Goal: Obtain resource: Download file/media

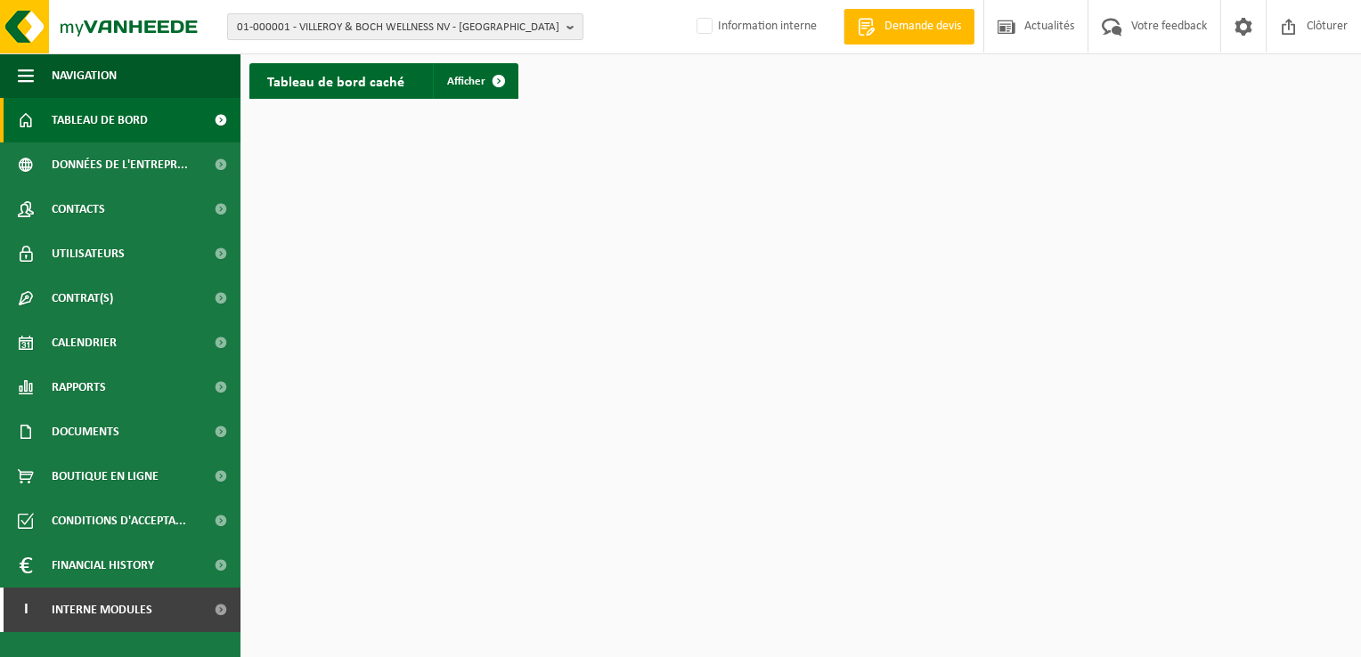
click at [566, 28] on b "button" at bounding box center [574, 26] width 16 height 25
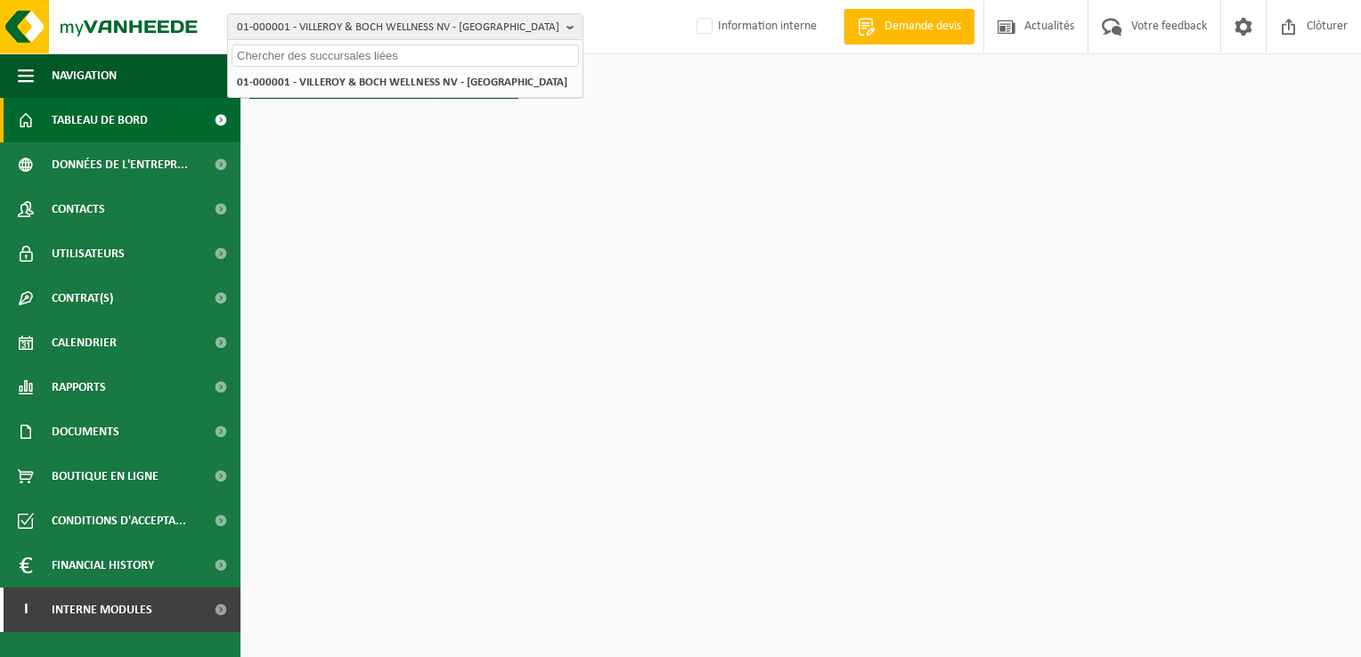
click at [363, 58] on input "text" at bounding box center [405, 56] width 347 height 22
paste input "10-934322"
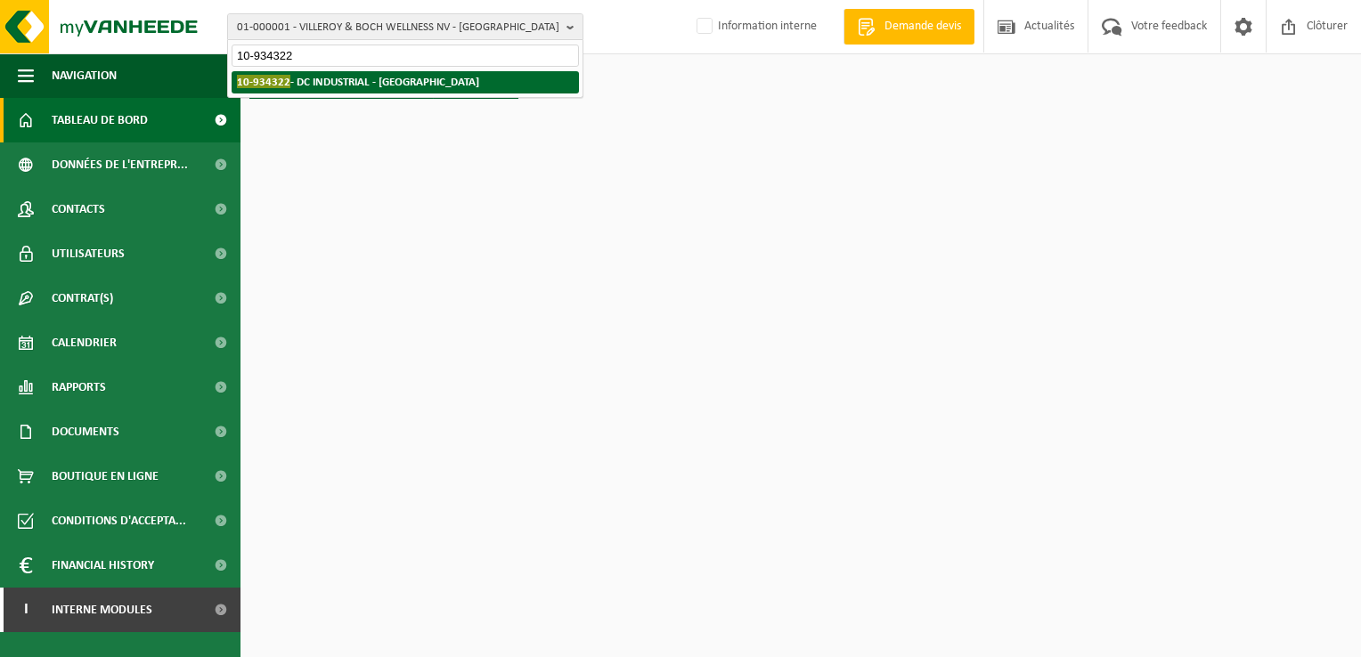
type input "10-934322"
click at [353, 81] on strong "10-934322 - DC INDUSTRIAL - IXELLES" at bounding box center [358, 81] width 242 height 13
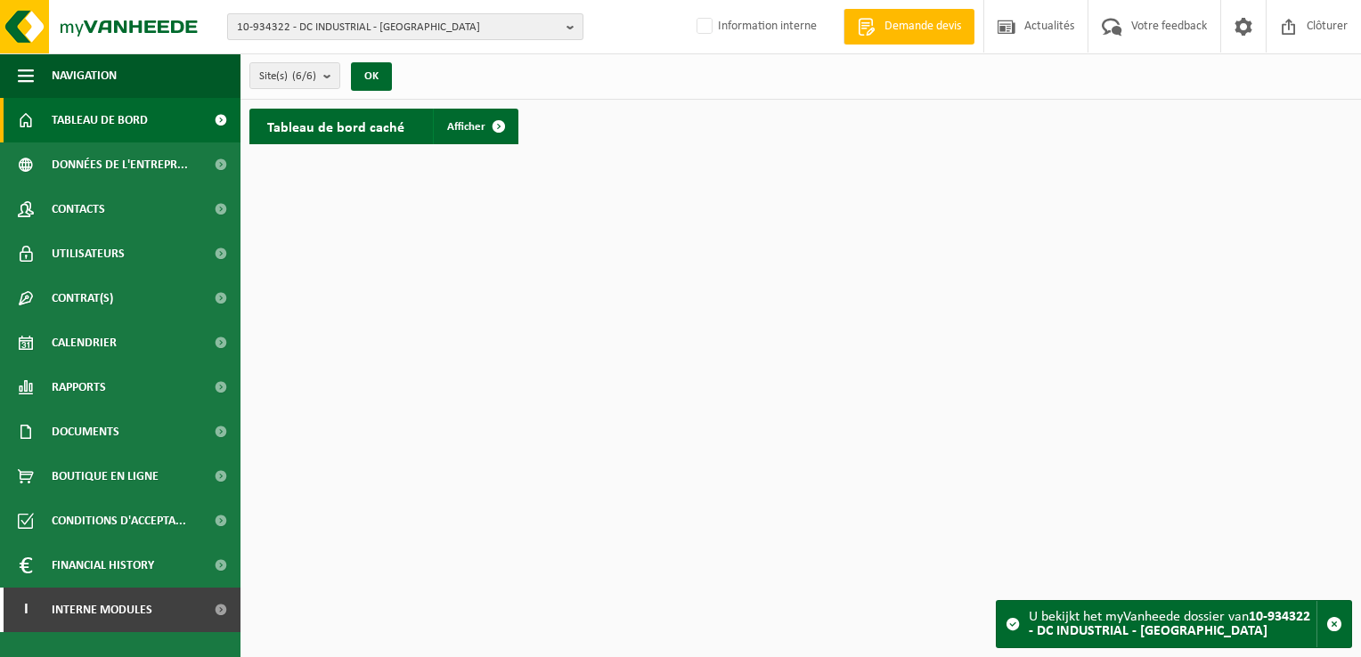
click at [557, 33] on span "10-934322 - DC INDUSTRIAL - [GEOGRAPHIC_DATA]" at bounding box center [398, 27] width 322 height 27
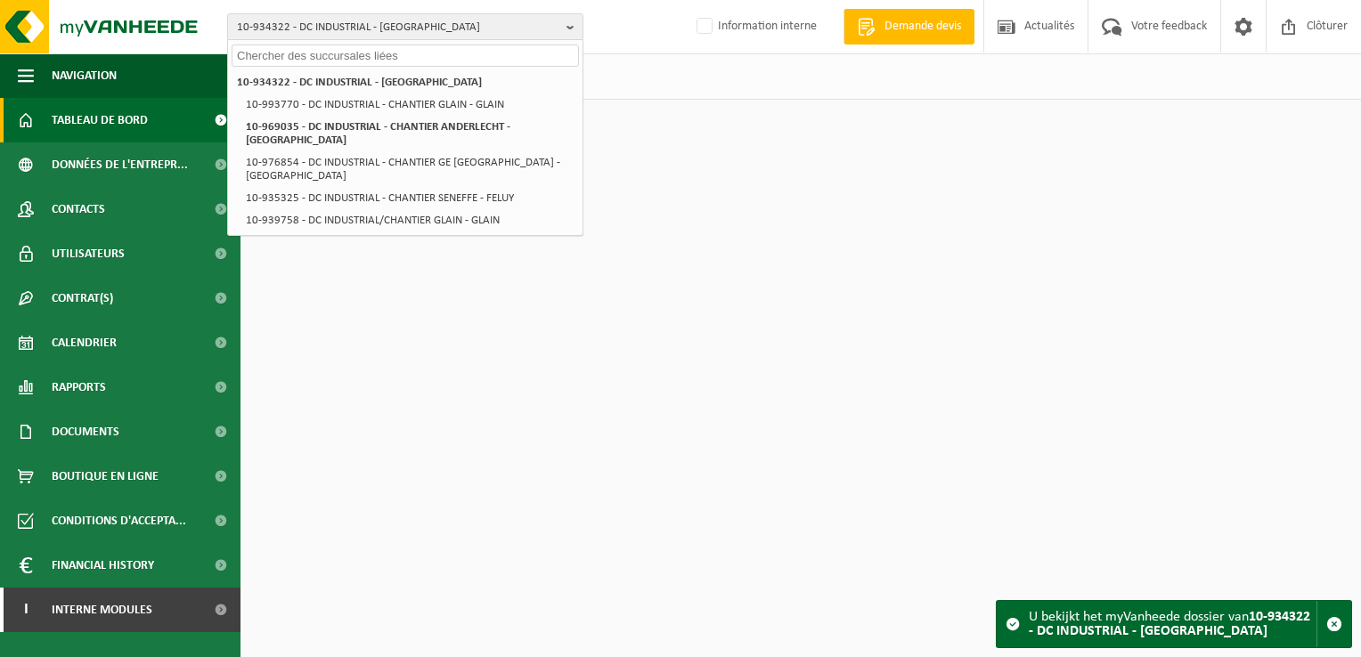
click at [388, 62] on input "text" at bounding box center [405, 56] width 347 height 22
paste input "‪‪‪10-976854"
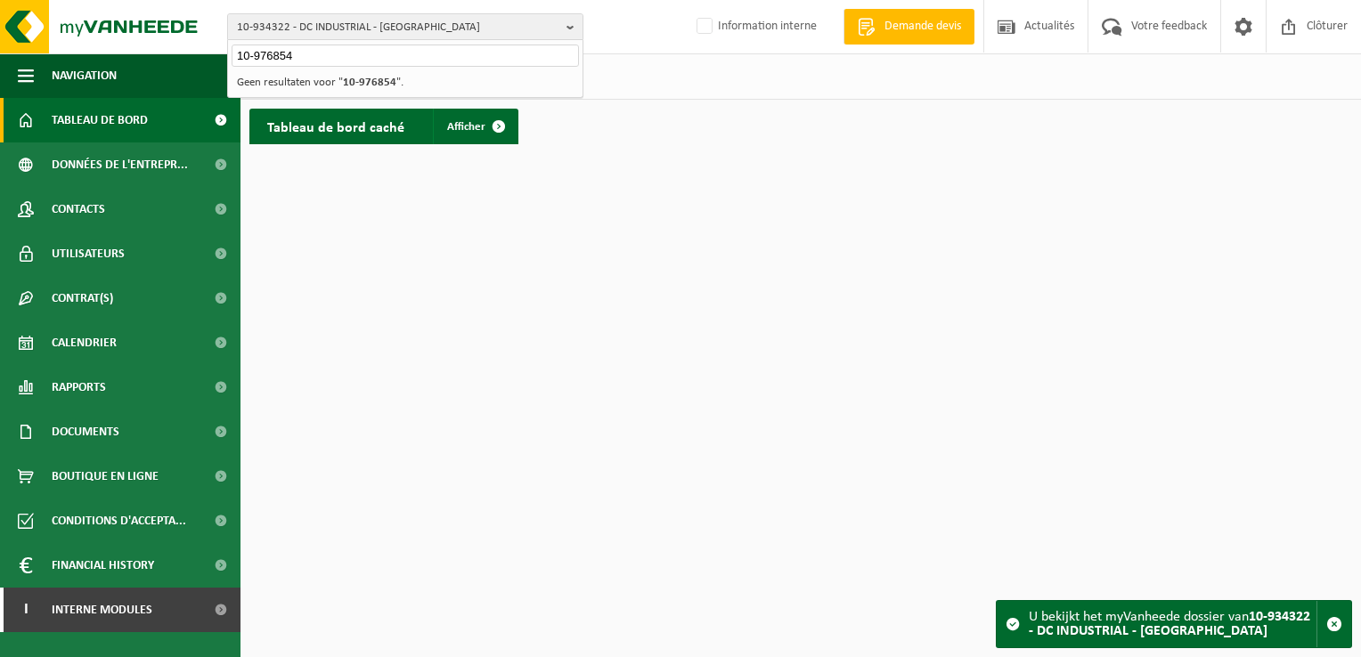
click at [430, 57] on input "‪‪‪10-976854" at bounding box center [405, 56] width 347 height 22
type input "‪‪‪"
click at [551, 30] on span "10-934322 - DC INDUSTRIAL - [GEOGRAPHIC_DATA]" at bounding box center [398, 27] width 322 height 27
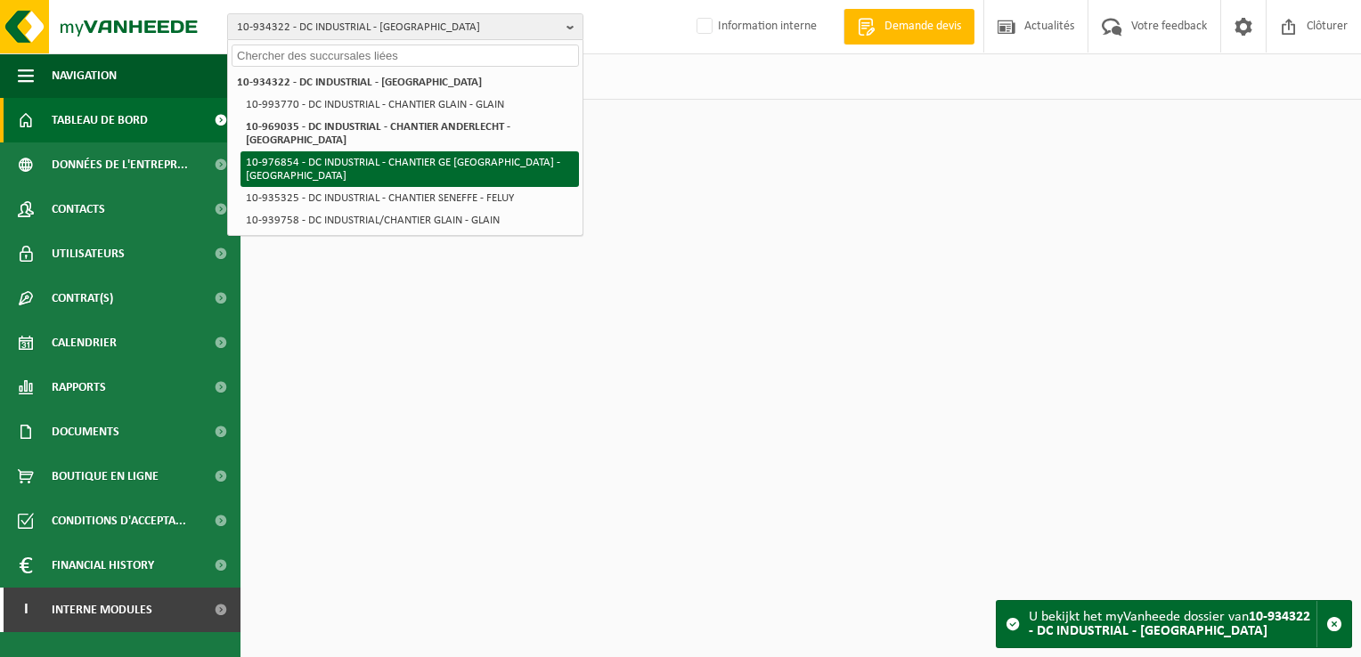
click at [463, 169] on li "10-976854 - DC INDUSTRIAL - CHANTIER GE [GEOGRAPHIC_DATA] - [GEOGRAPHIC_DATA]" at bounding box center [409, 169] width 338 height 36
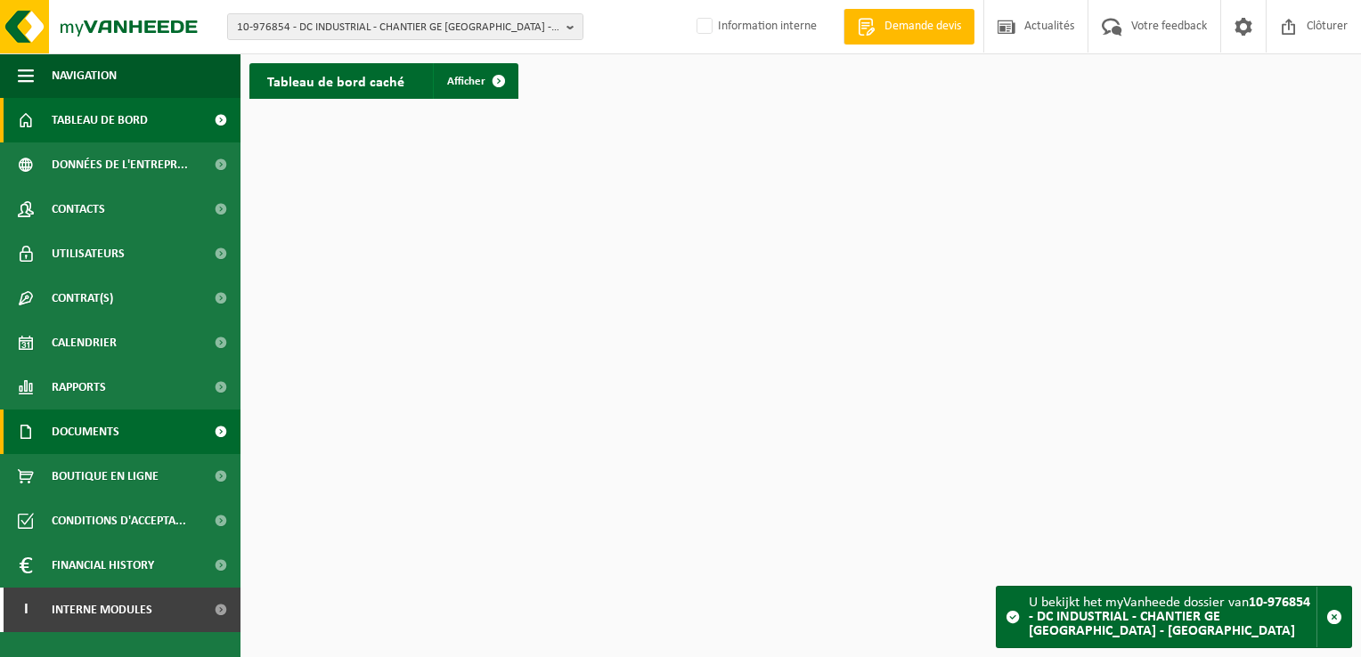
click at [150, 436] on link "Documents" at bounding box center [120, 432] width 240 height 45
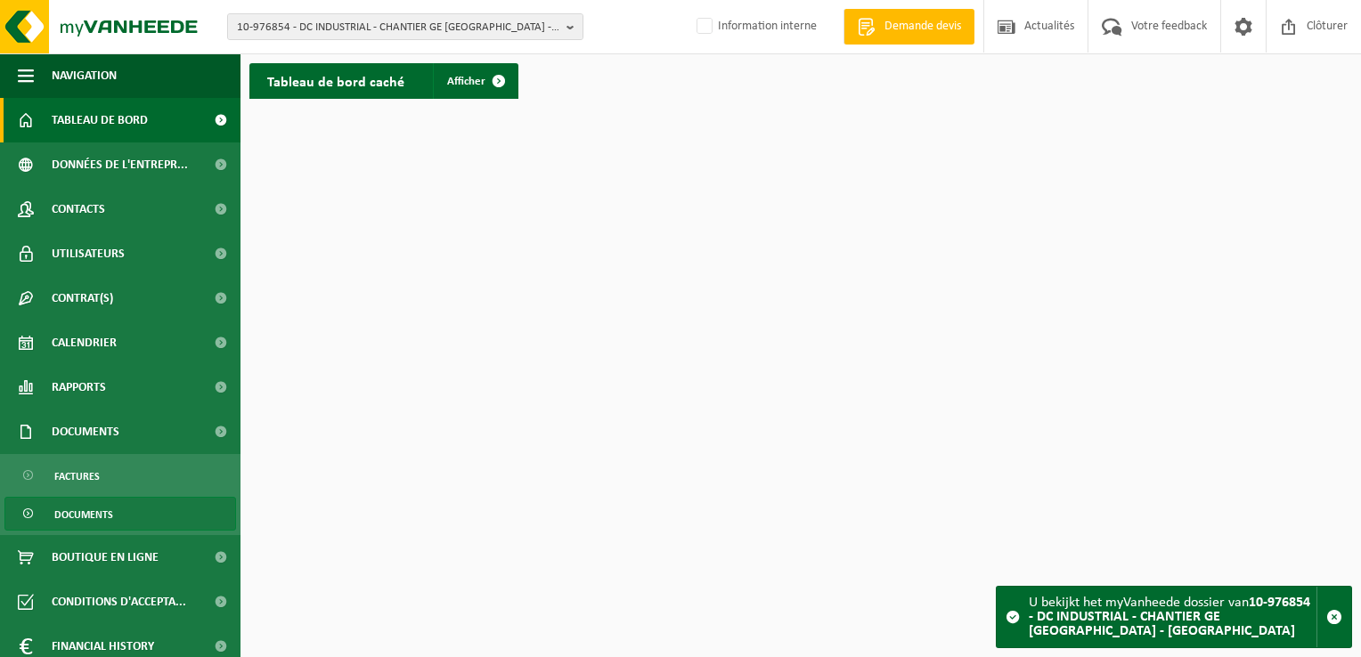
click at [125, 508] on link "Documents" at bounding box center [120, 514] width 232 height 34
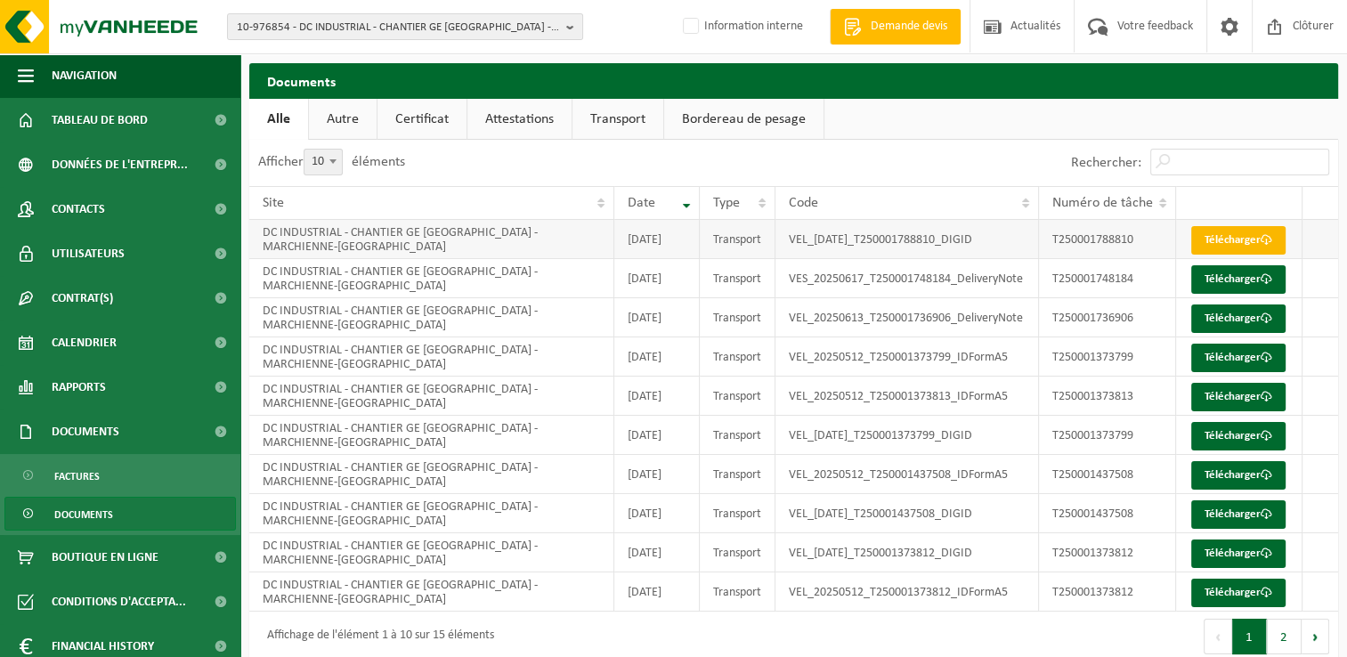
click at [1261, 246] on span at bounding box center [1267, 240] width 12 height 12
click at [1228, 411] on link "Télécharger" at bounding box center [1238, 397] width 94 height 28
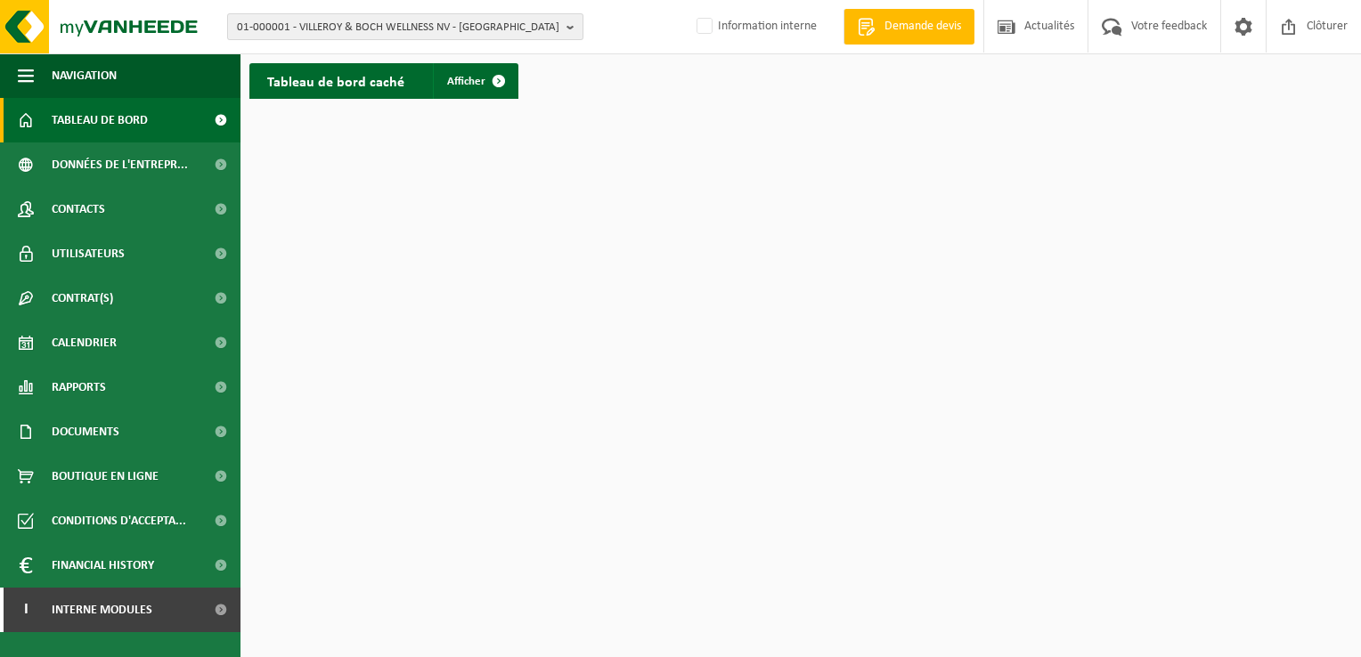
click at [573, 35] on b "button" at bounding box center [574, 26] width 16 height 25
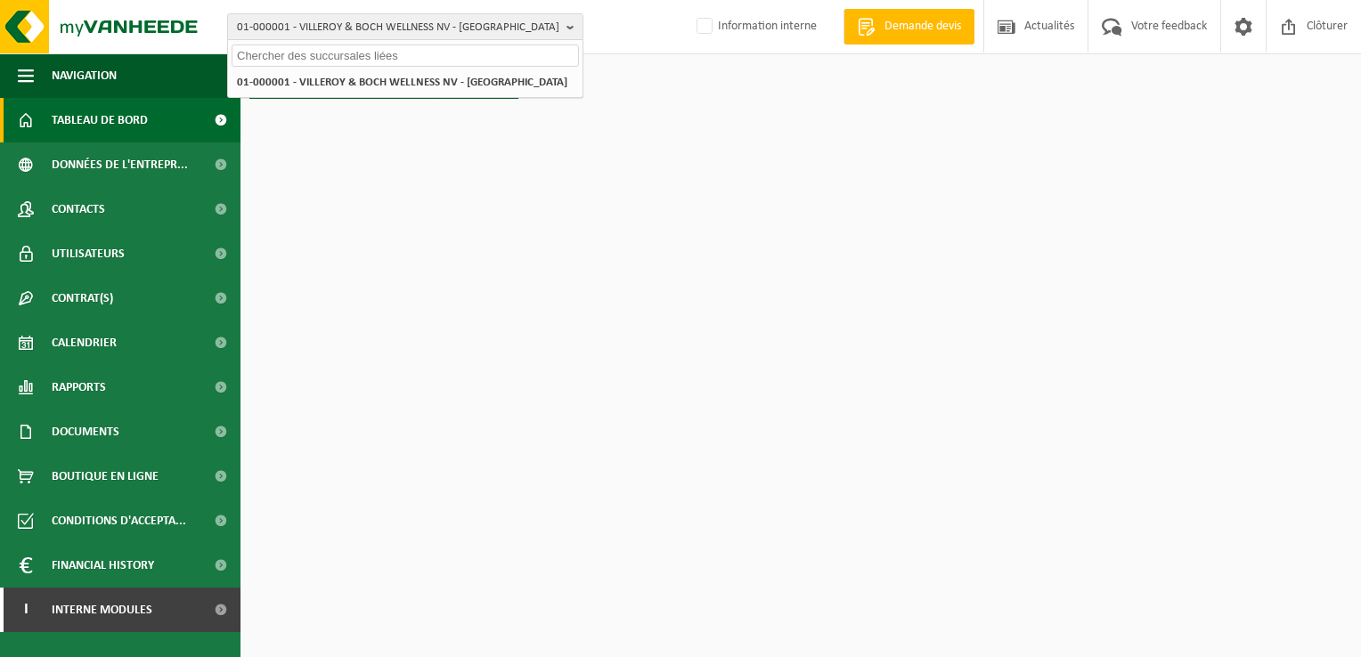
click at [498, 59] on input "text" at bounding box center [405, 56] width 347 height 22
paste input "‪‪‪10-976854"
type input "‪"
click at [301, 53] on input "text" at bounding box center [405, 56] width 347 height 22
paste input "10-934322"
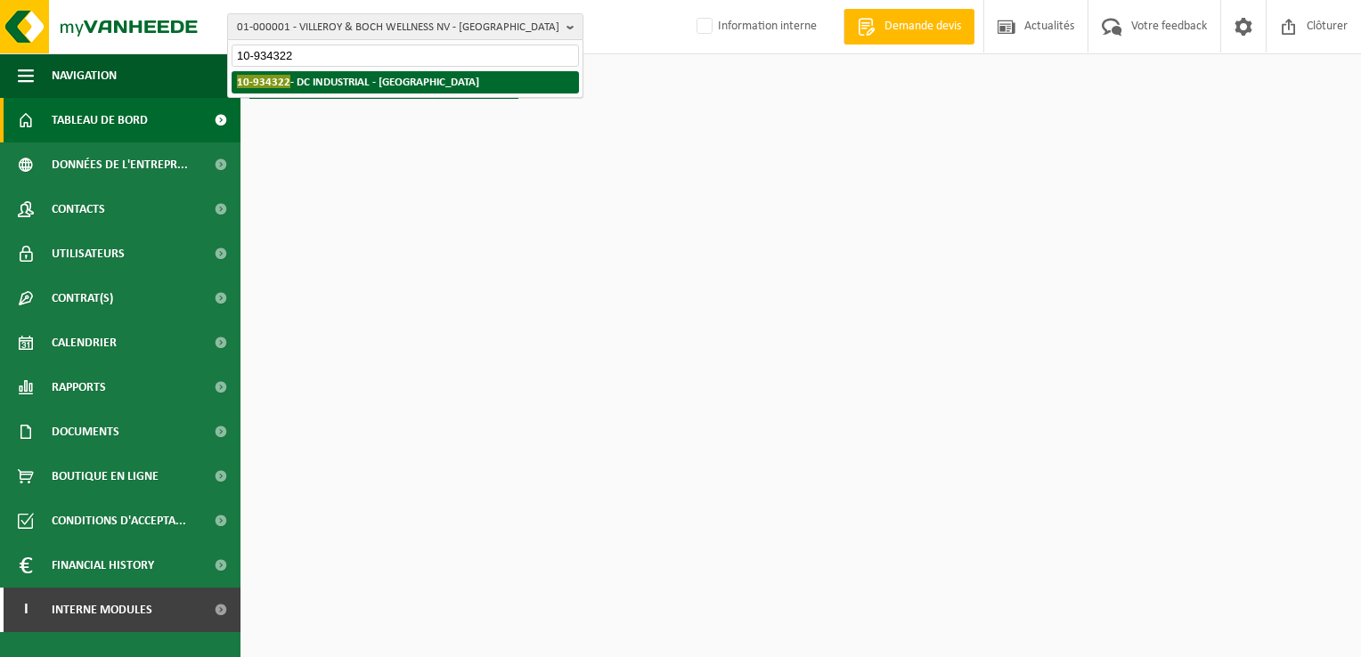
type input "10-934322"
click at [405, 84] on strong "10-934322 - DC INDUSTRIAL - [GEOGRAPHIC_DATA]" at bounding box center [358, 81] width 242 height 13
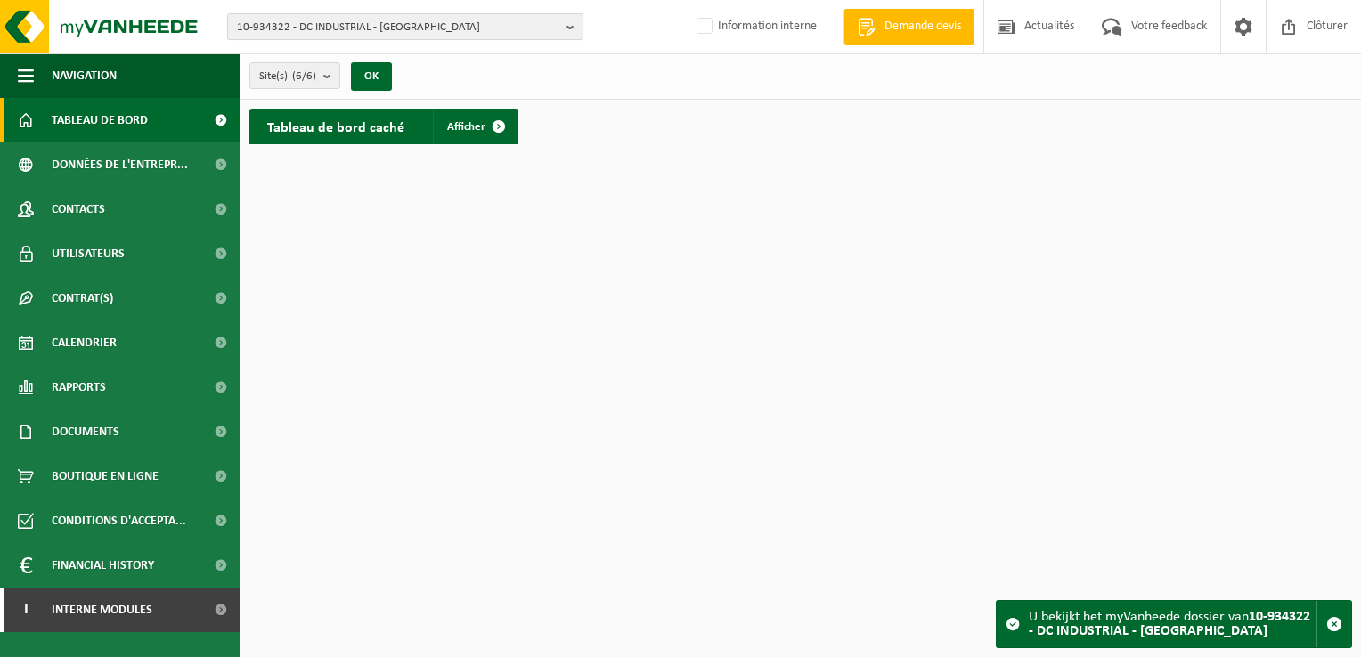
click at [573, 26] on b "button" at bounding box center [574, 26] width 16 height 25
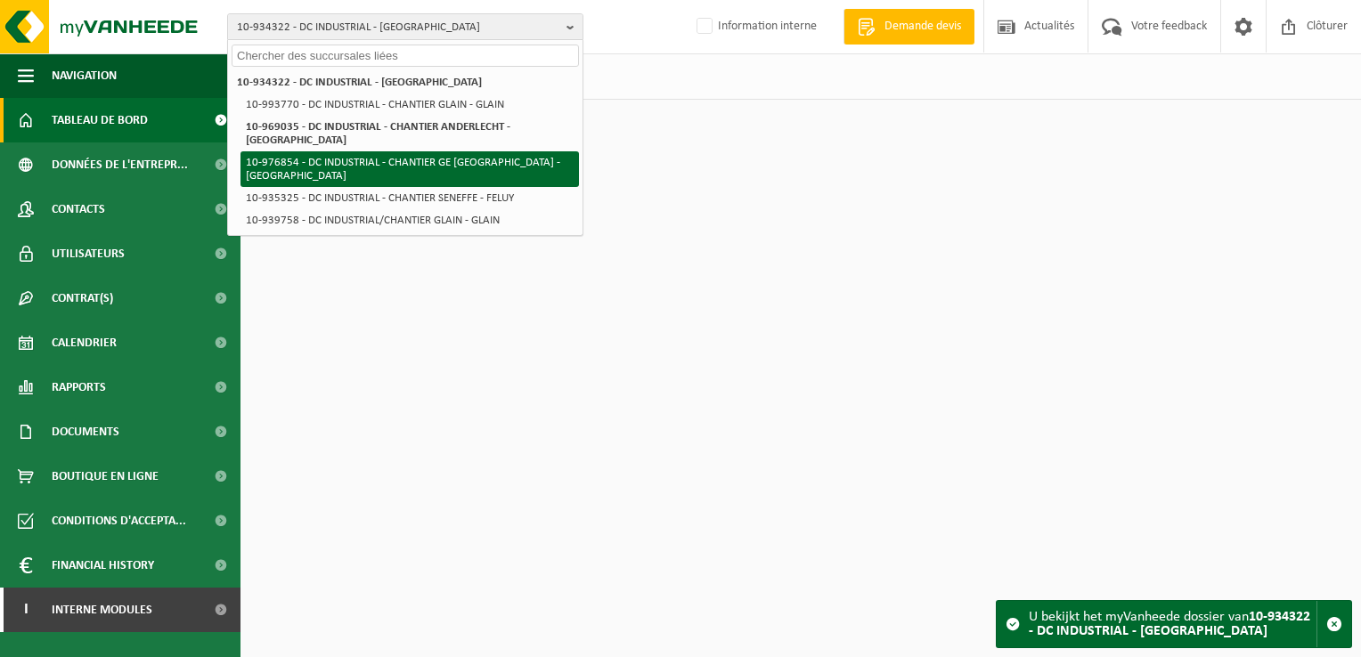
click at [392, 158] on li "10-976854 - DC INDUSTRIAL - CHANTIER GE [GEOGRAPHIC_DATA] - [GEOGRAPHIC_DATA]" at bounding box center [409, 169] width 338 height 36
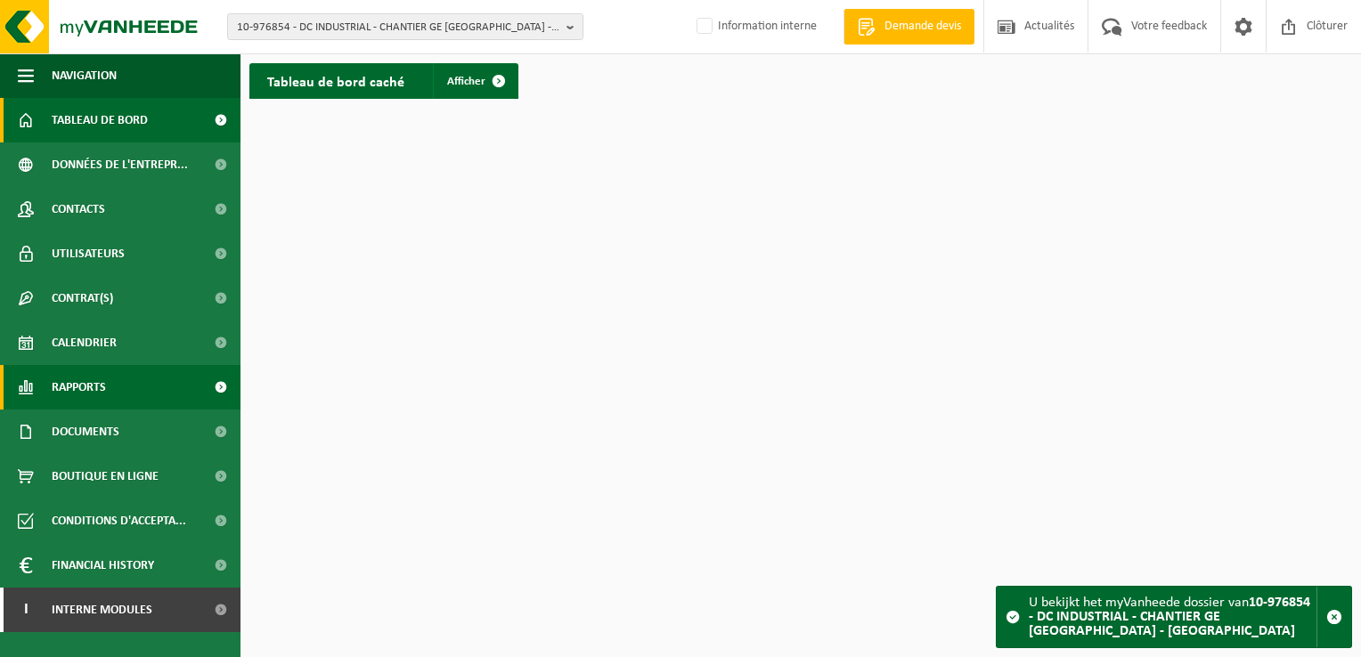
click at [215, 393] on span at bounding box center [220, 387] width 40 height 45
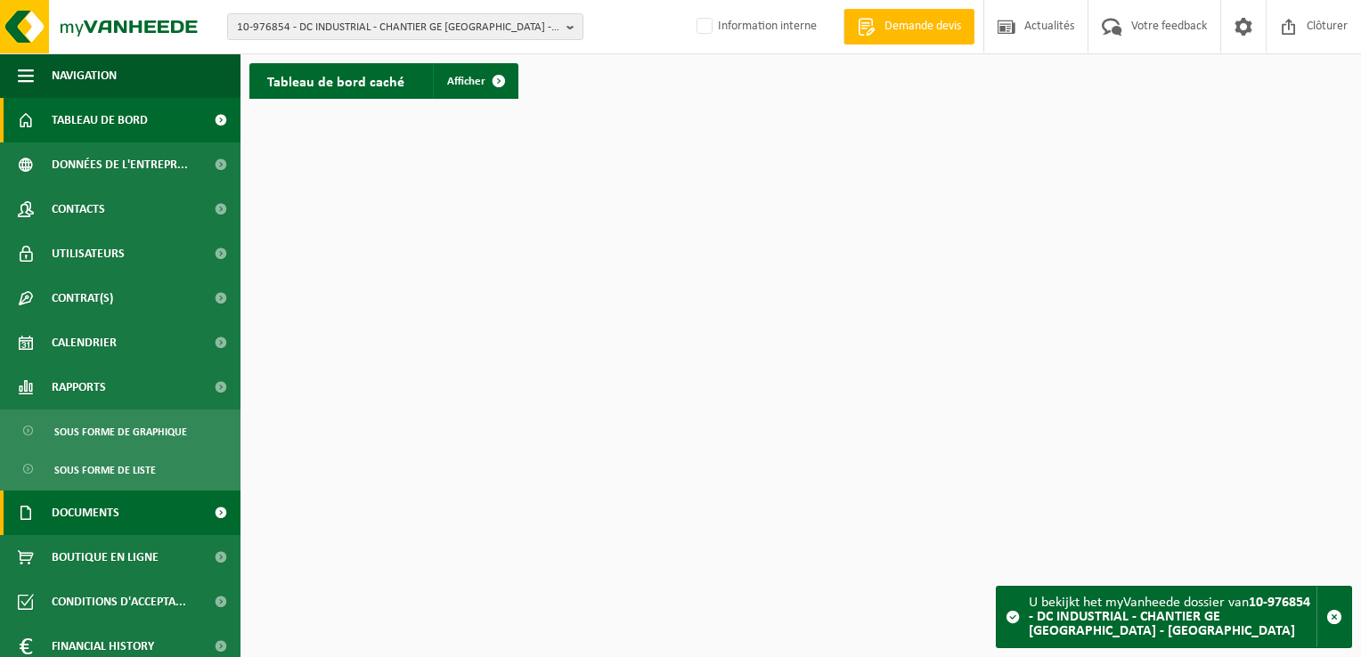
click at [142, 515] on link "Documents" at bounding box center [120, 513] width 240 height 45
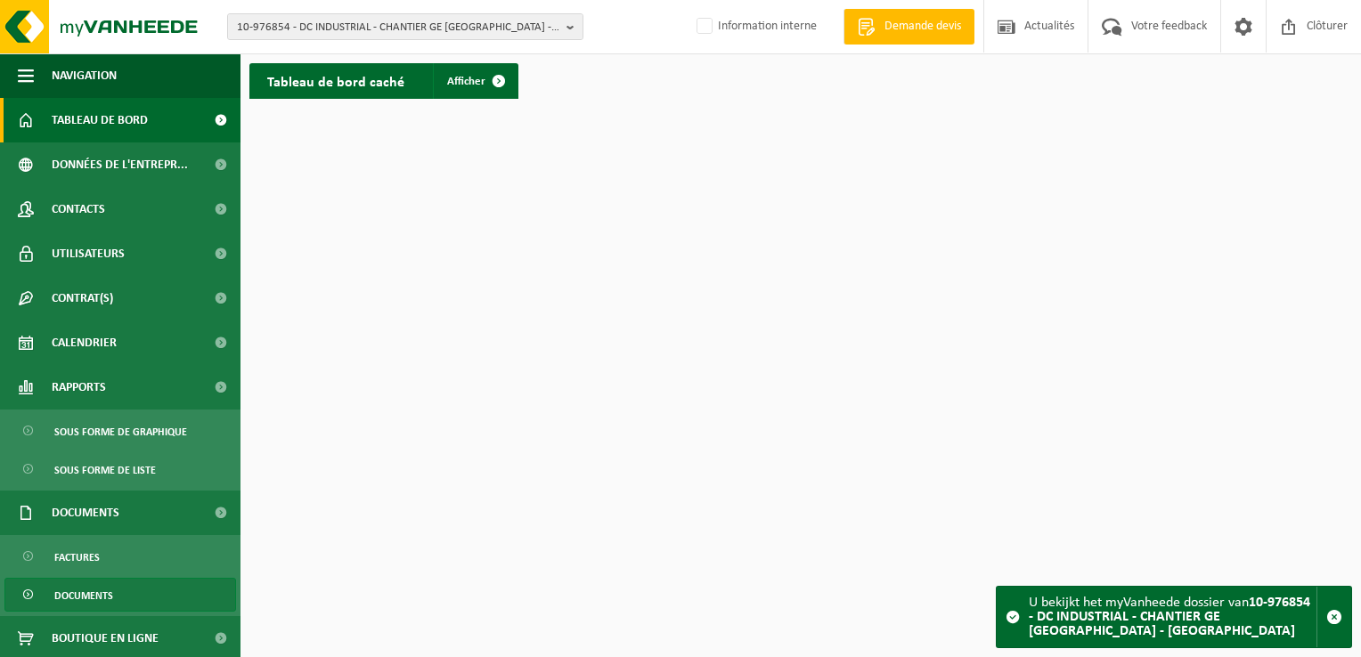
click at [114, 590] on link "Documents" at bounding box center [120, 595] width 232 height 34
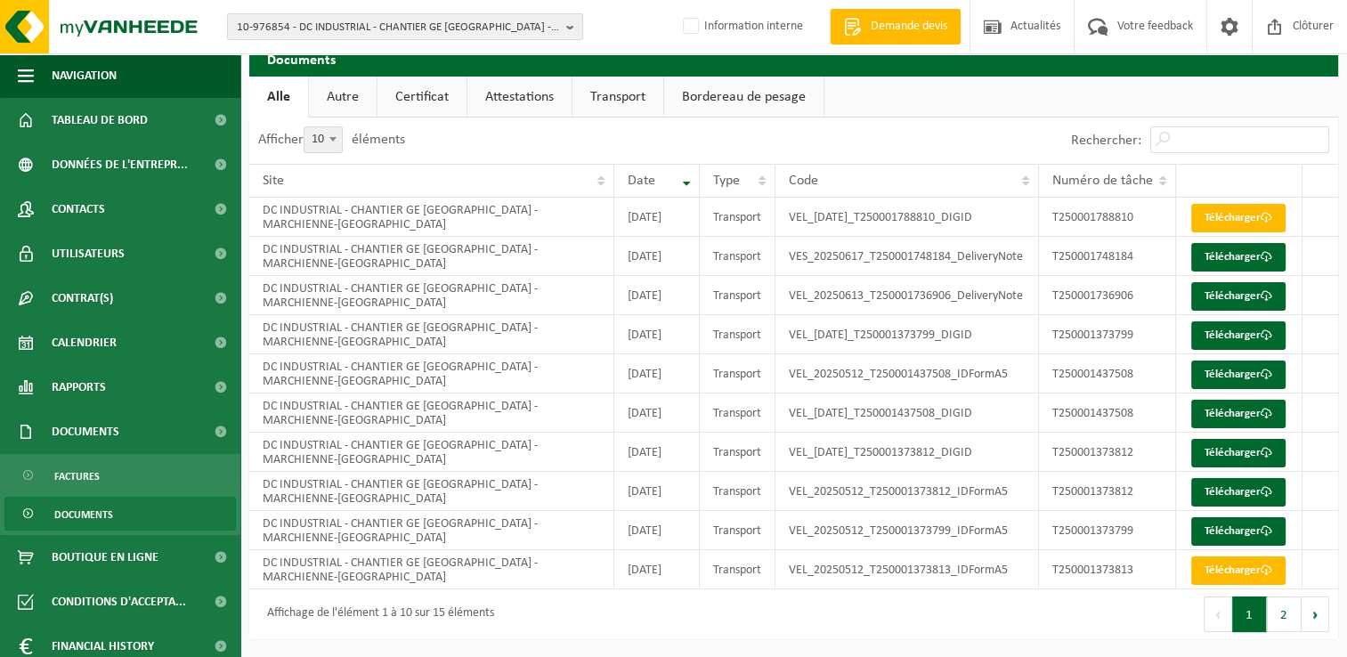
scroll to position [161, 0]
click at [1207, 361] on link "Télécharger" at bounding box center [1238, 375] width 94 height 28
